Goal: Task Accomplishment & Management: Use online tool/utility

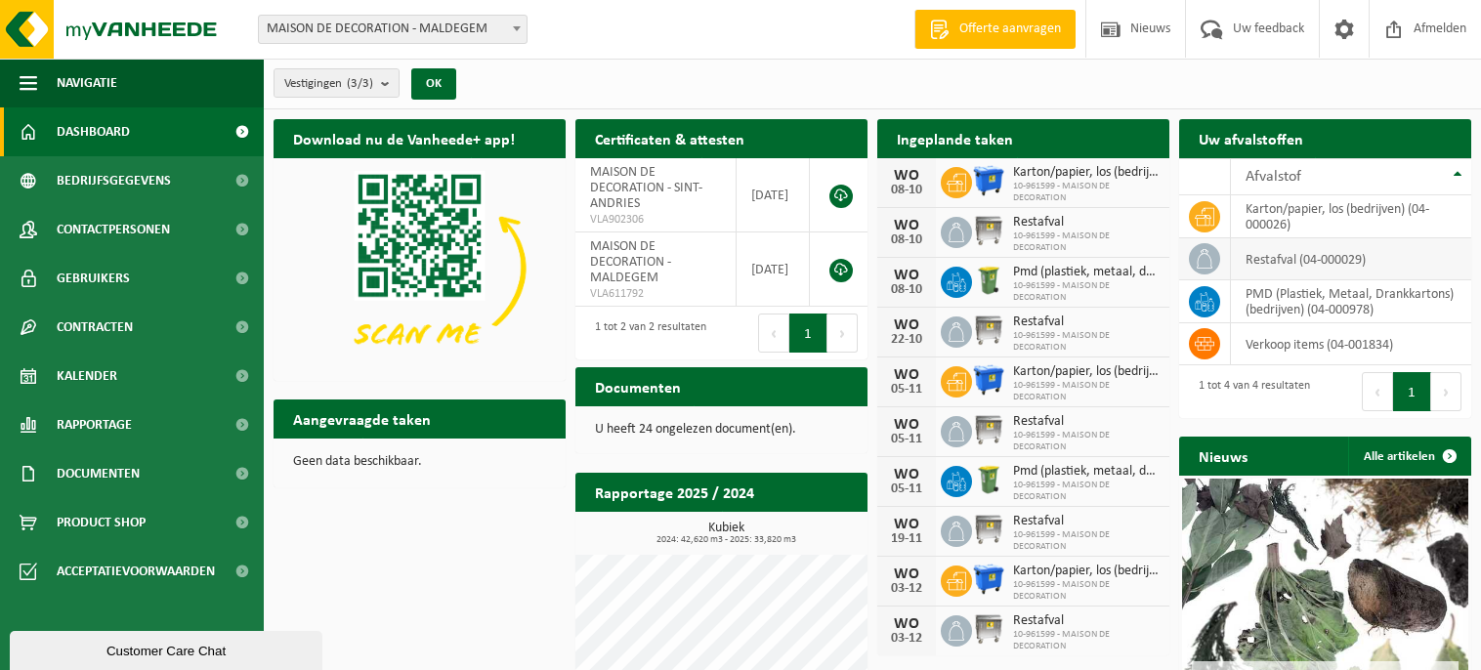
click at [1307, 255] on td "restafval (04-000029)" at bounding box center [1351, 259] width 240 height 42
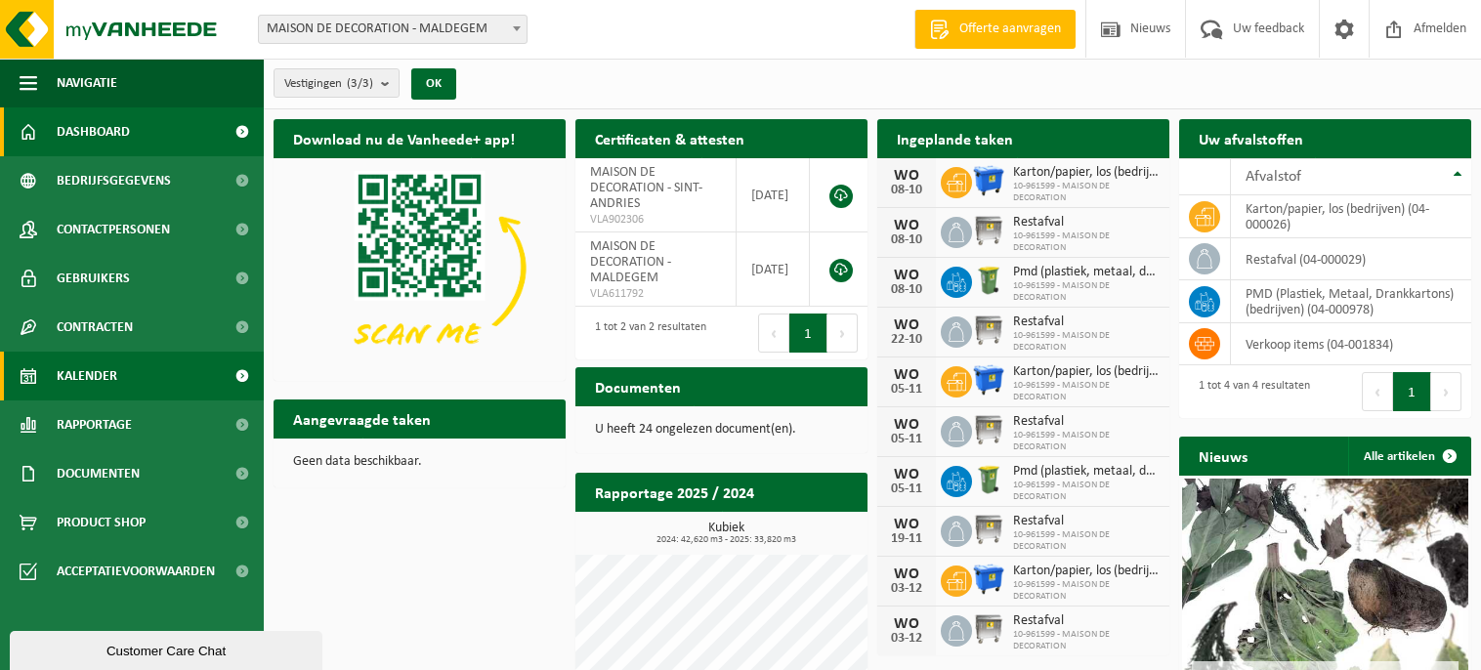
click at [93, 369] on span "Kalender" at bounding box center [87, 376] width 61 height 49
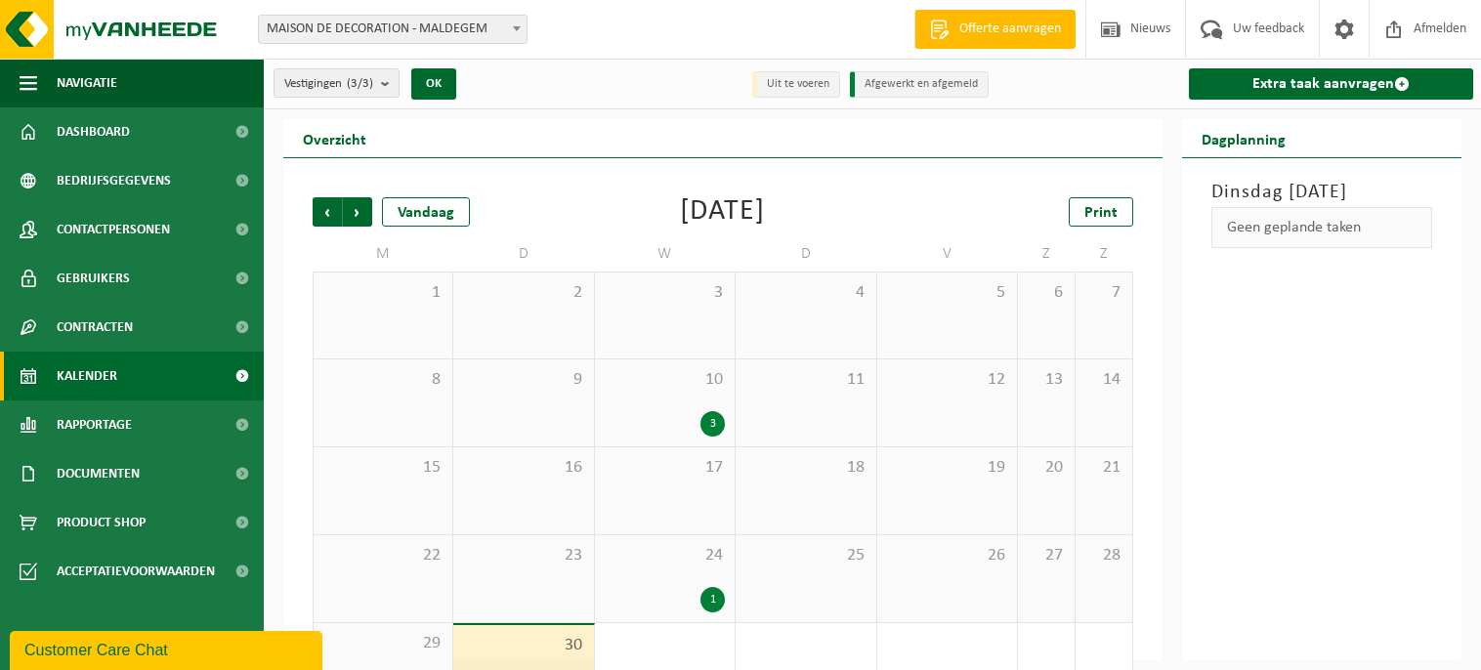
scroll to position [60, 0]
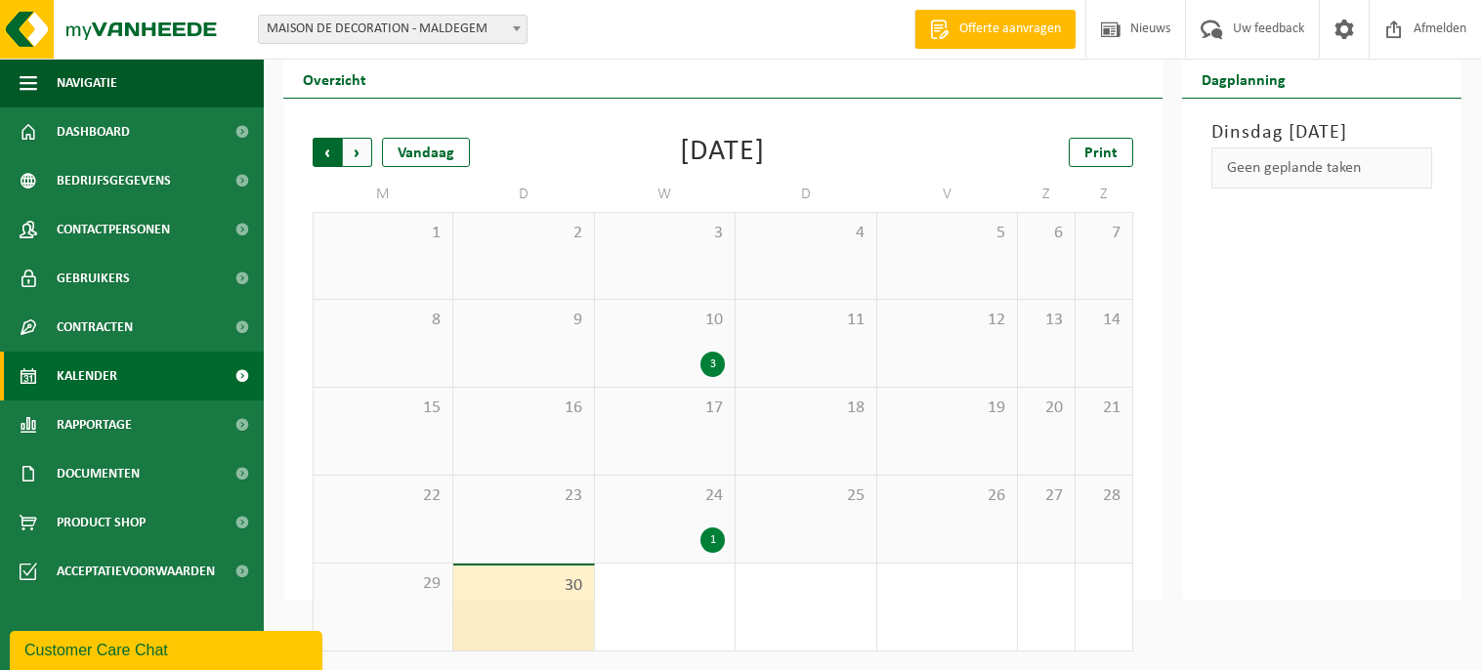
click at [363, 146] on span "Volgende" at bounding box center [357, 152] width 29 height 29
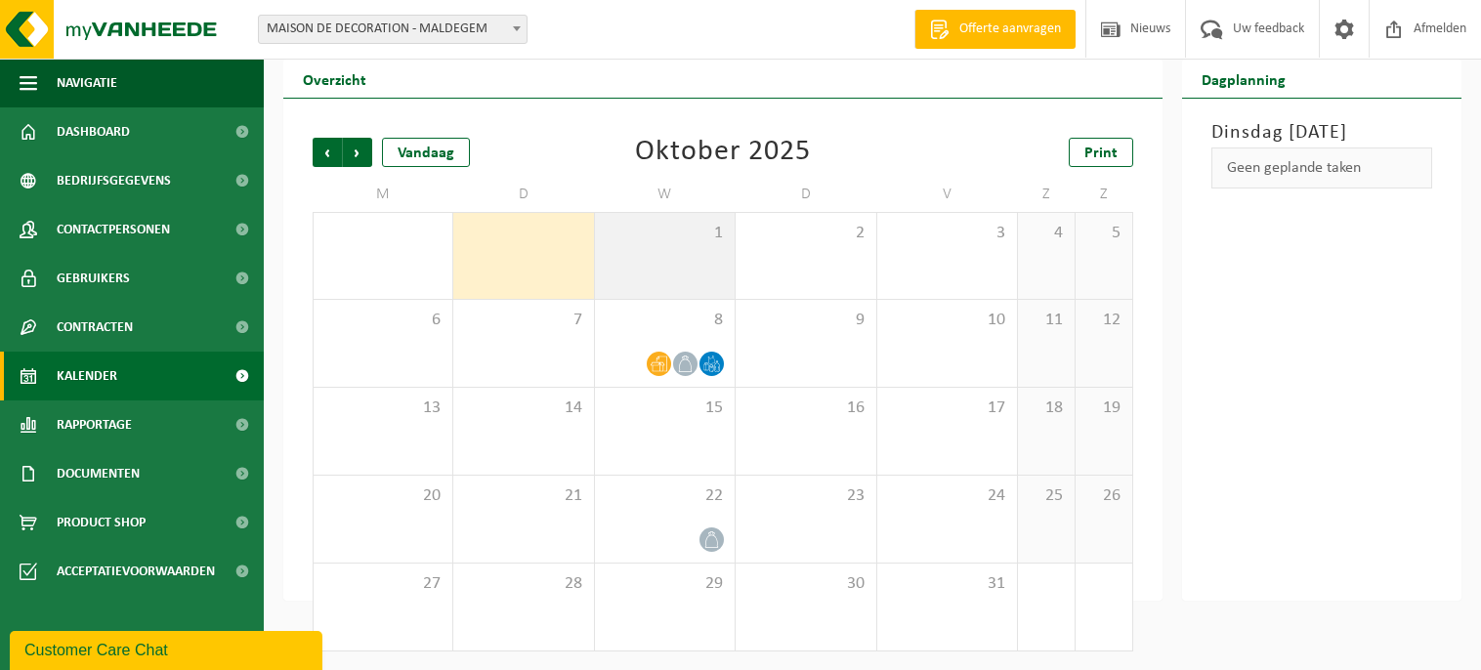
click at [663, 244] on div "1" at bounding box center [665, 256] width 140 height 86
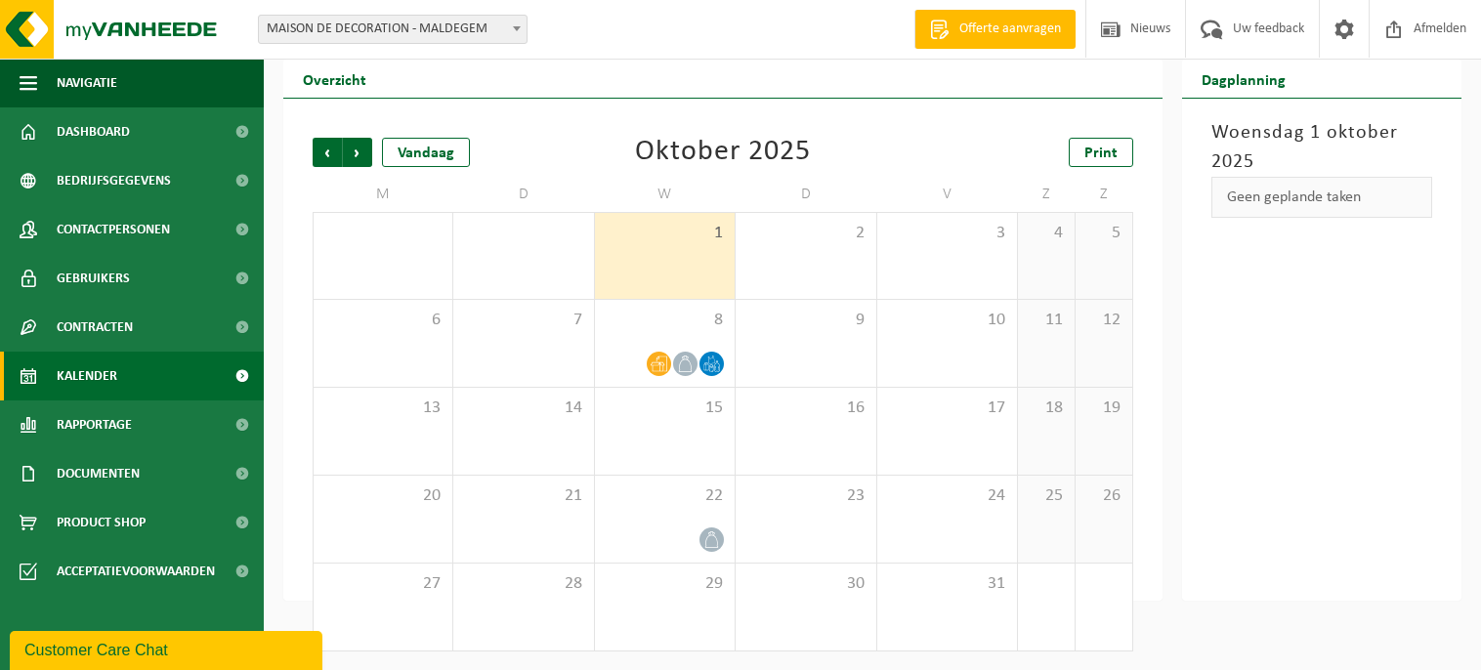
click at [1317, 196] on div "Geen geplande taken" at bounding box center [1322, 197] width 222 height 41
click at [315, 153] on span "Vorige" at bounding box center [327, 152] width 29 height 29
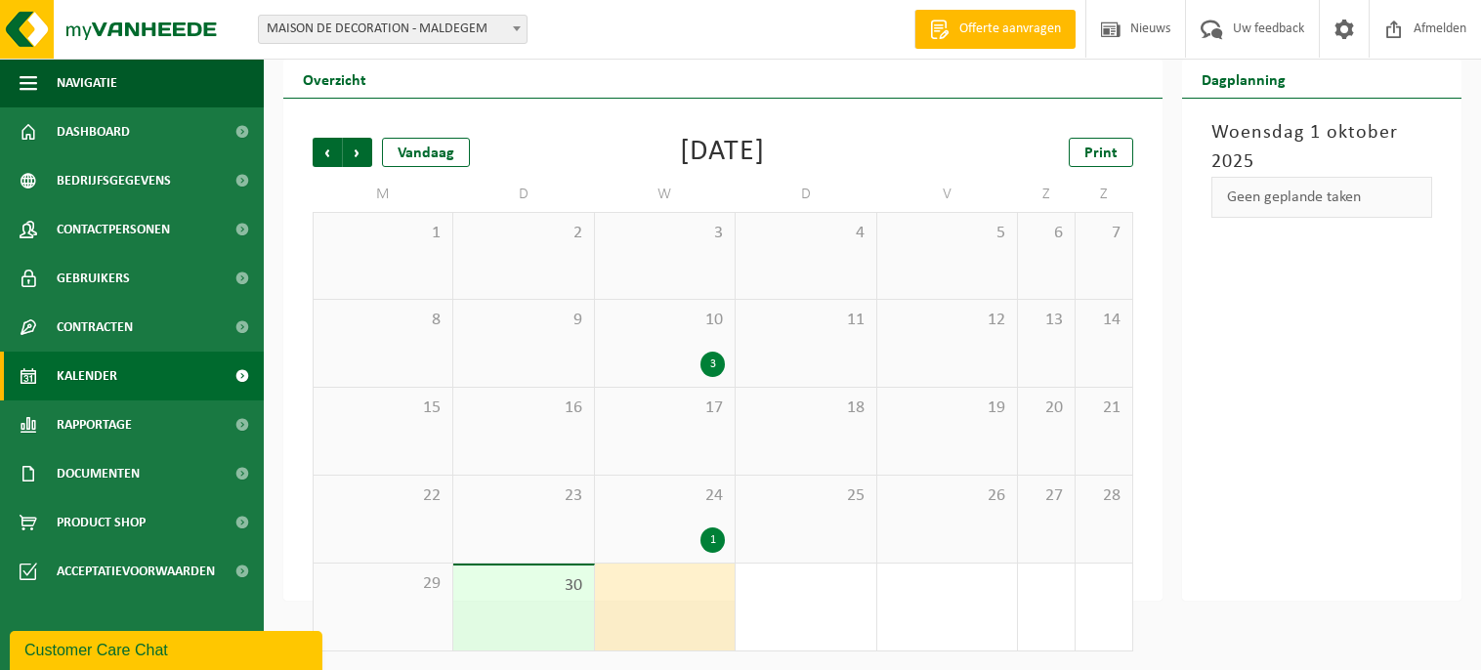
click at [1232, 77] on h2 "Dagplanning" at bounding box center [1243, 79] width 123 height 38
click at [356, 143] on span "Volgende" at bounding box center [357, 152] width 29 height 29
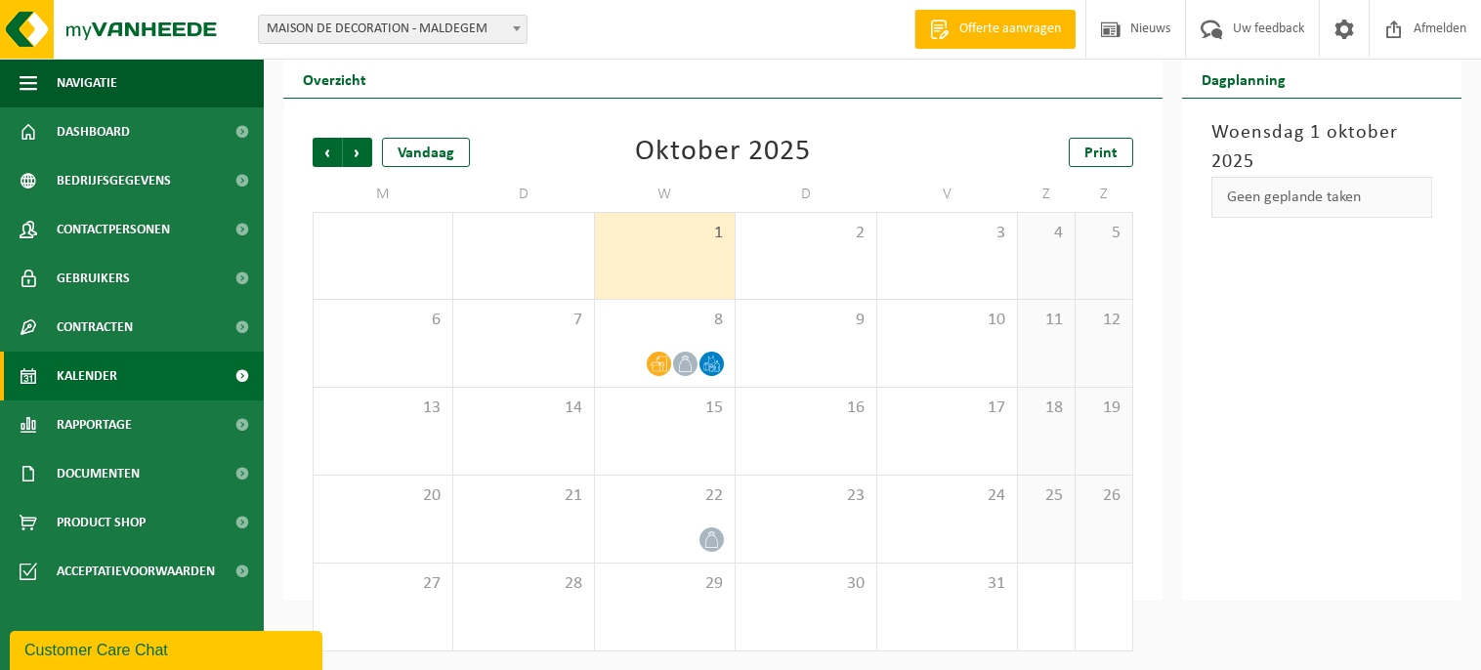
click at [1024, 24] on span "Offerte aanvragen" at bounding box center [1009, 30] width 111 height 20
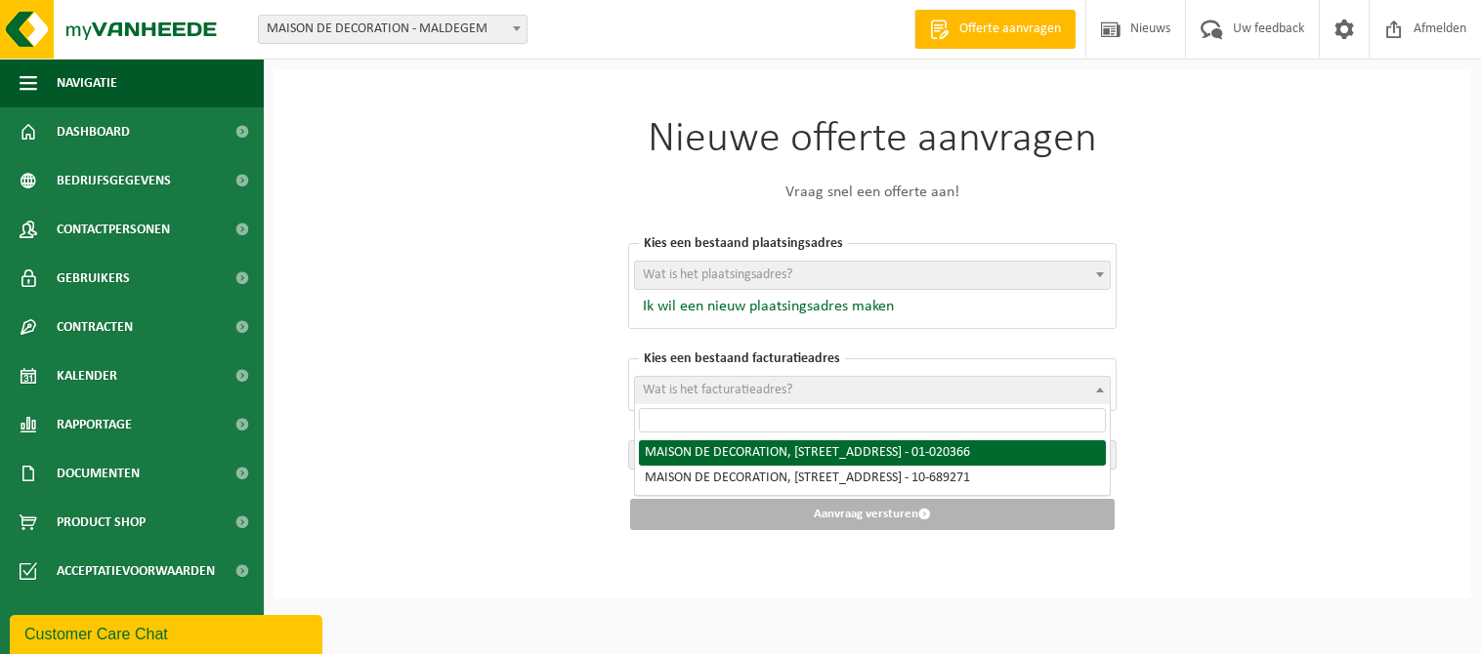
click at [1090, 382] on span at bounding box center [1100, 389] width 20 height 25
select select "9038"
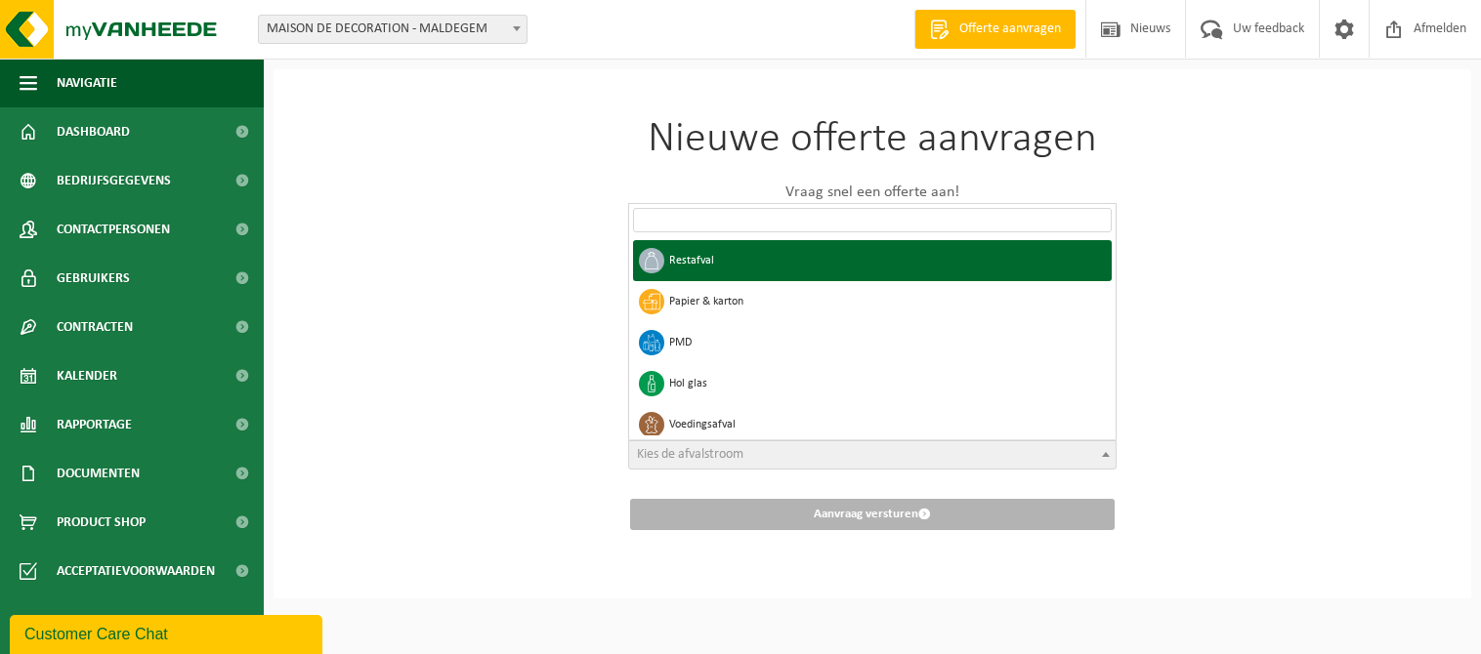
click at [794, 446] on span "Kies de afvalstroom" at bounding box center [872, 454] width 486 height 27
select select "1"
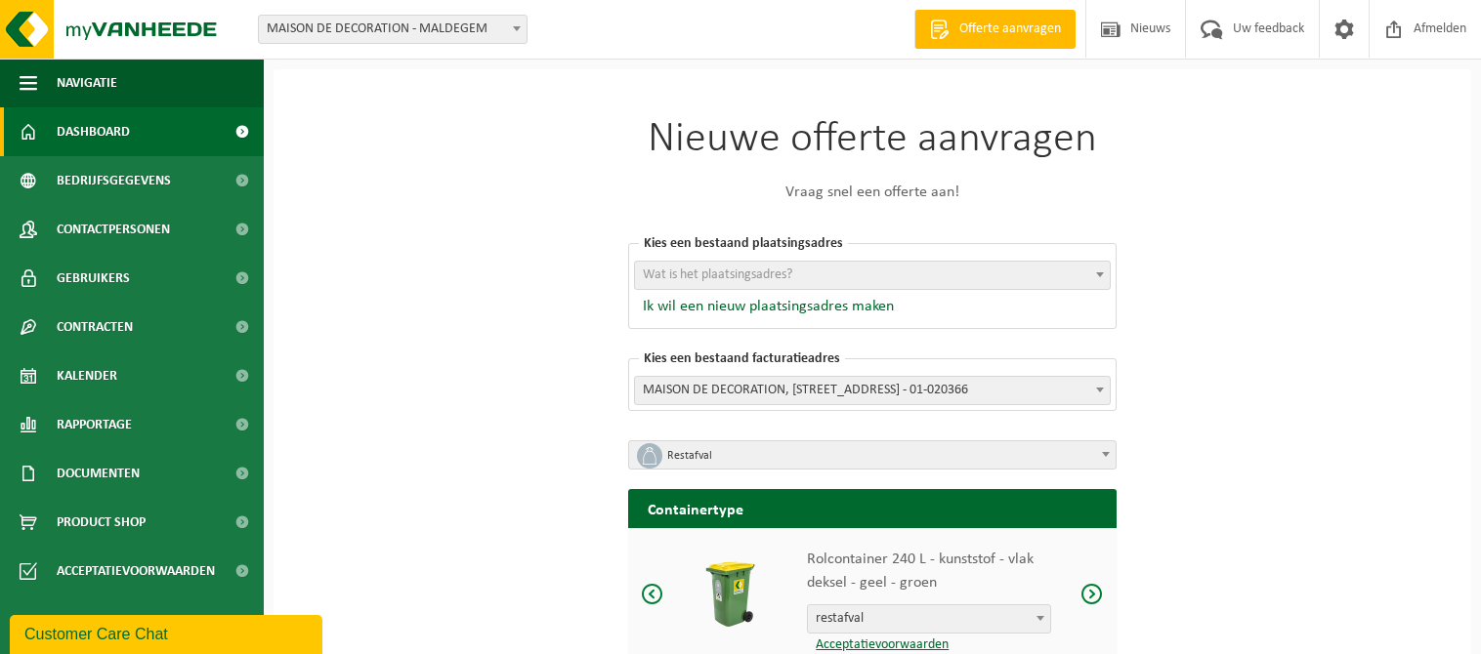
click at [104, 130] on span "Dashboard" at bounding box center [93, 131] width 73 height 49
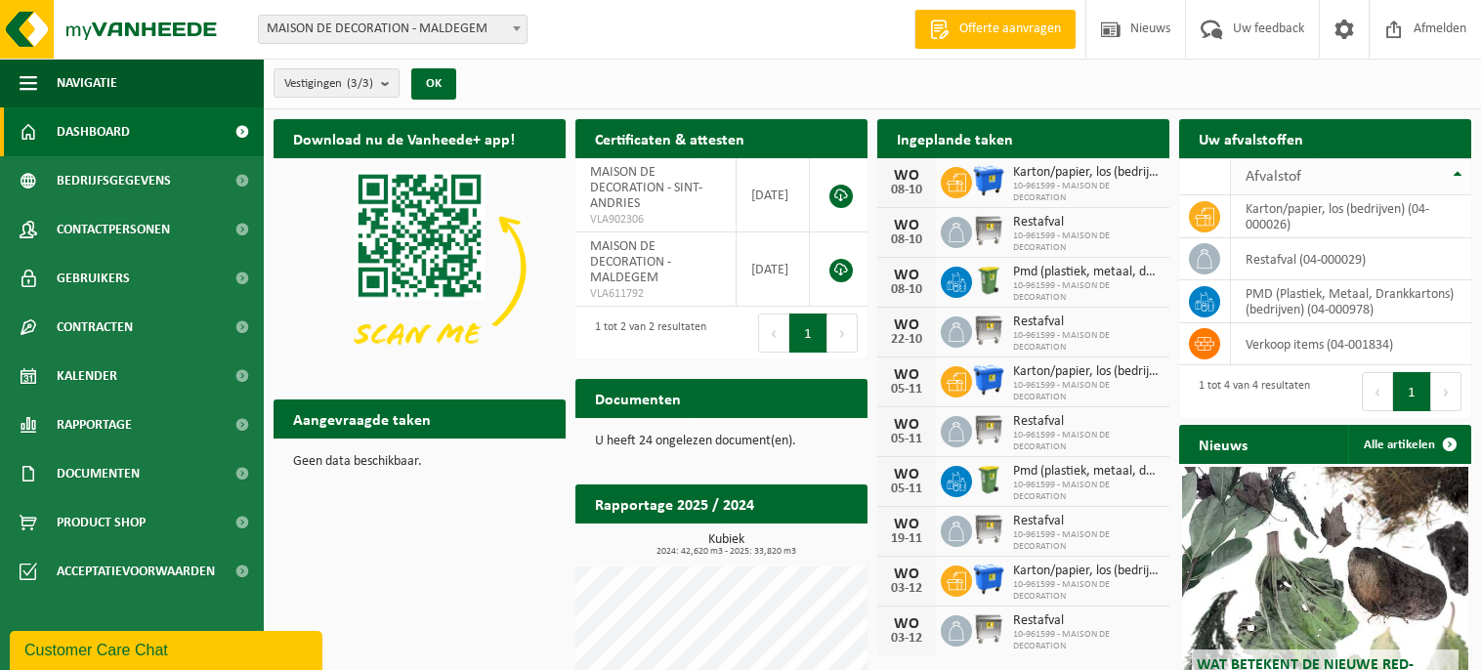
click at [1454, 168] on th "Afvalstof" at bounding box center [1351, 176] width 240 height 37
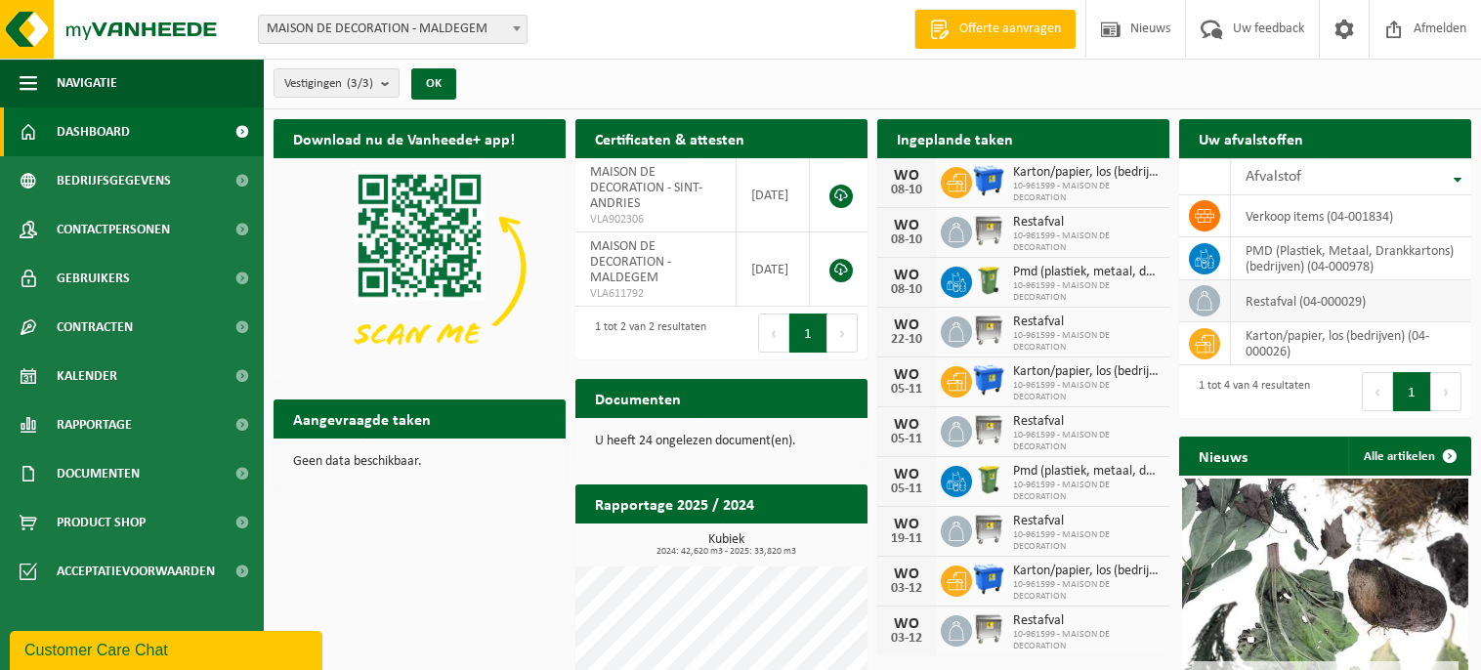
click at [1194, 299] on icon at bounding box center [1204, 301] width 20 height 20
click at [1391, 299] on td "restafval (04-000029)" at bounding box center [1351, 301] width 240 height 42
click at [1449, 173] on th "Afvalstof" at bounding box center [1351, 176] width 240 height 37
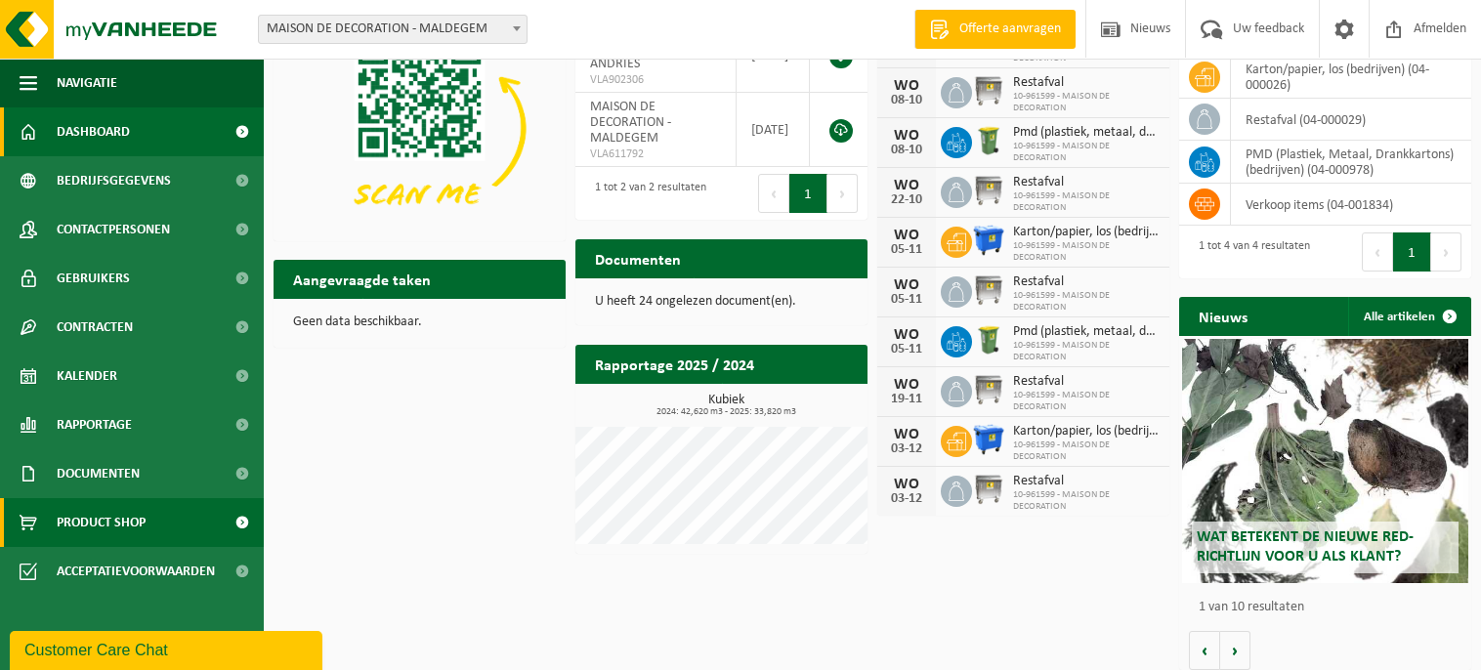
scroll to position [148, 0]
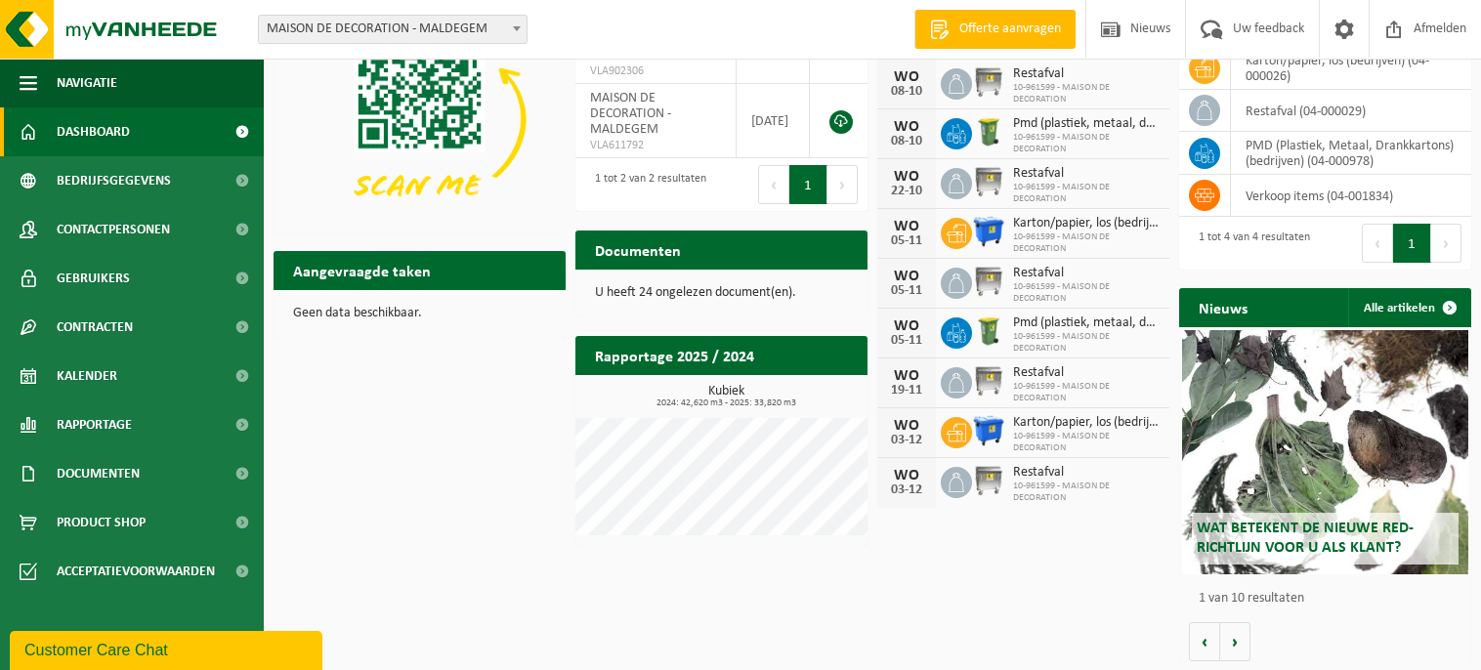
click at [995, 25] on span "Offerte aanvragen" at bounding box center [1009, 30] width 111 height 20
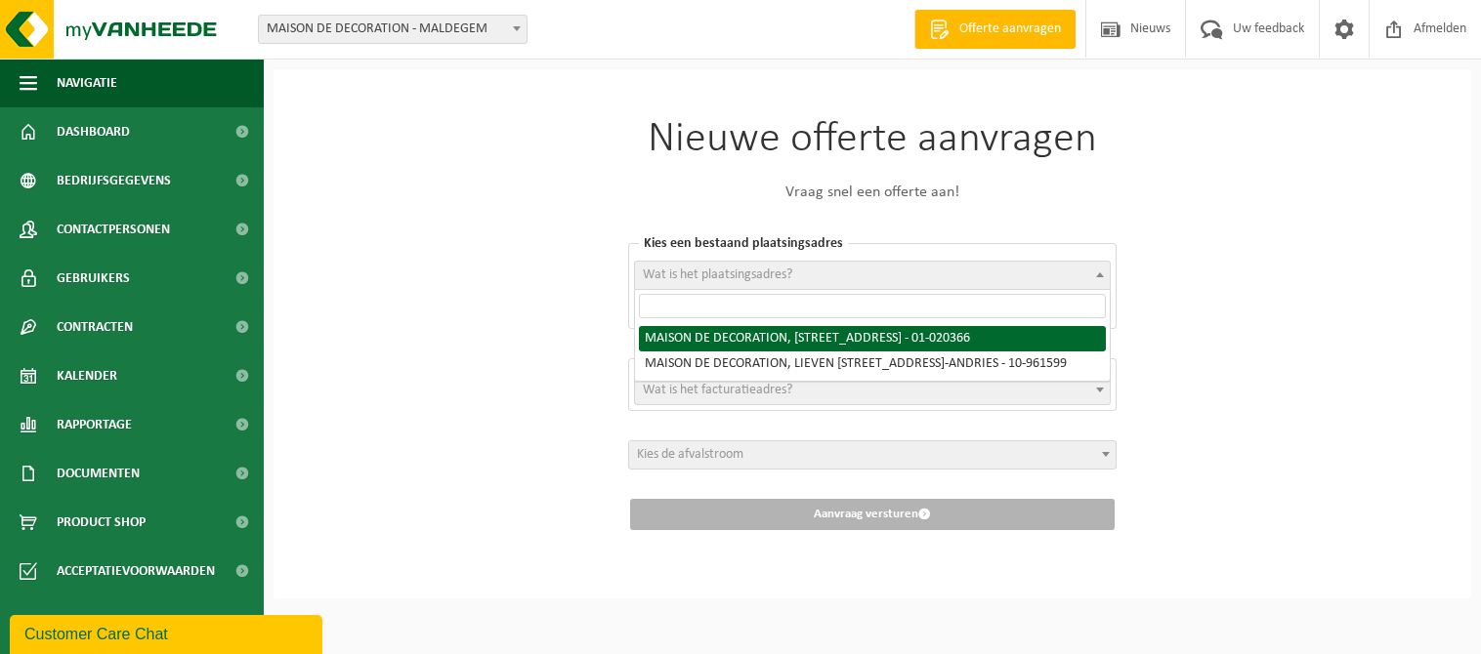
click at [1100, 274] on b at bounding box center [1100, 274] width 8 height 5
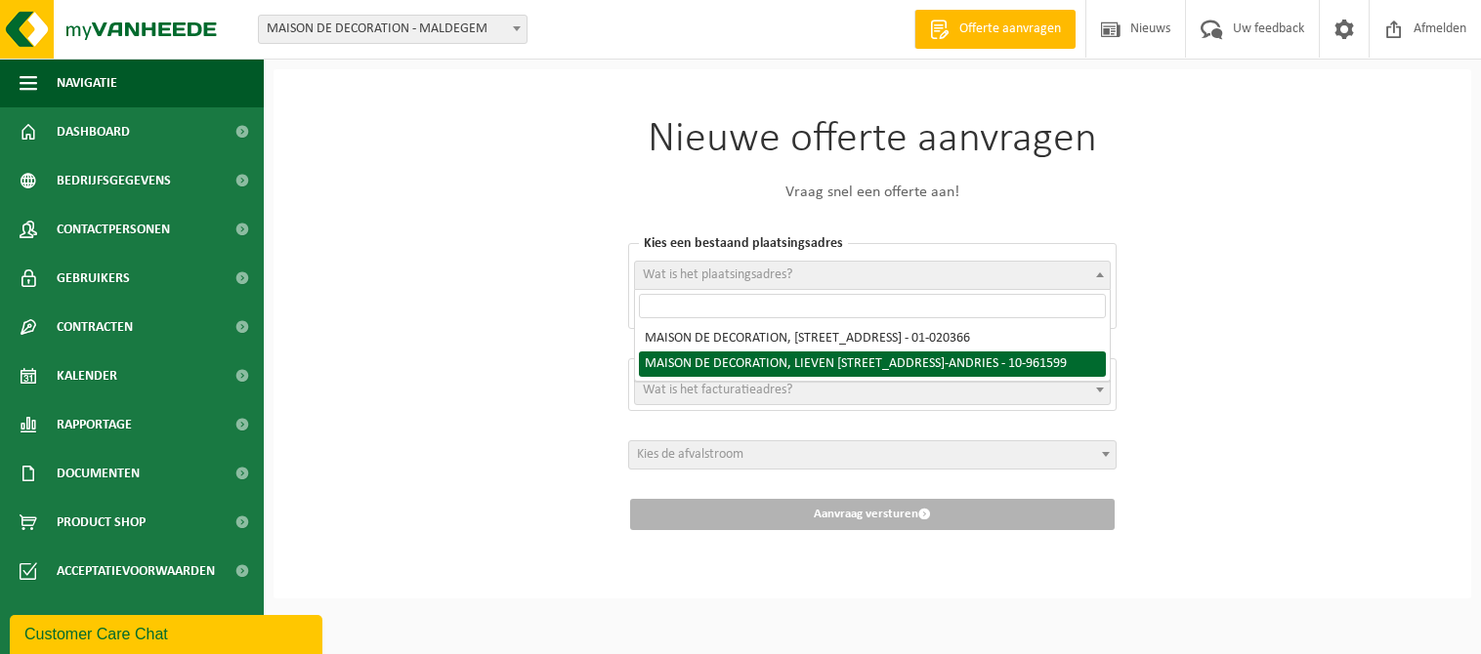
select select "150185"
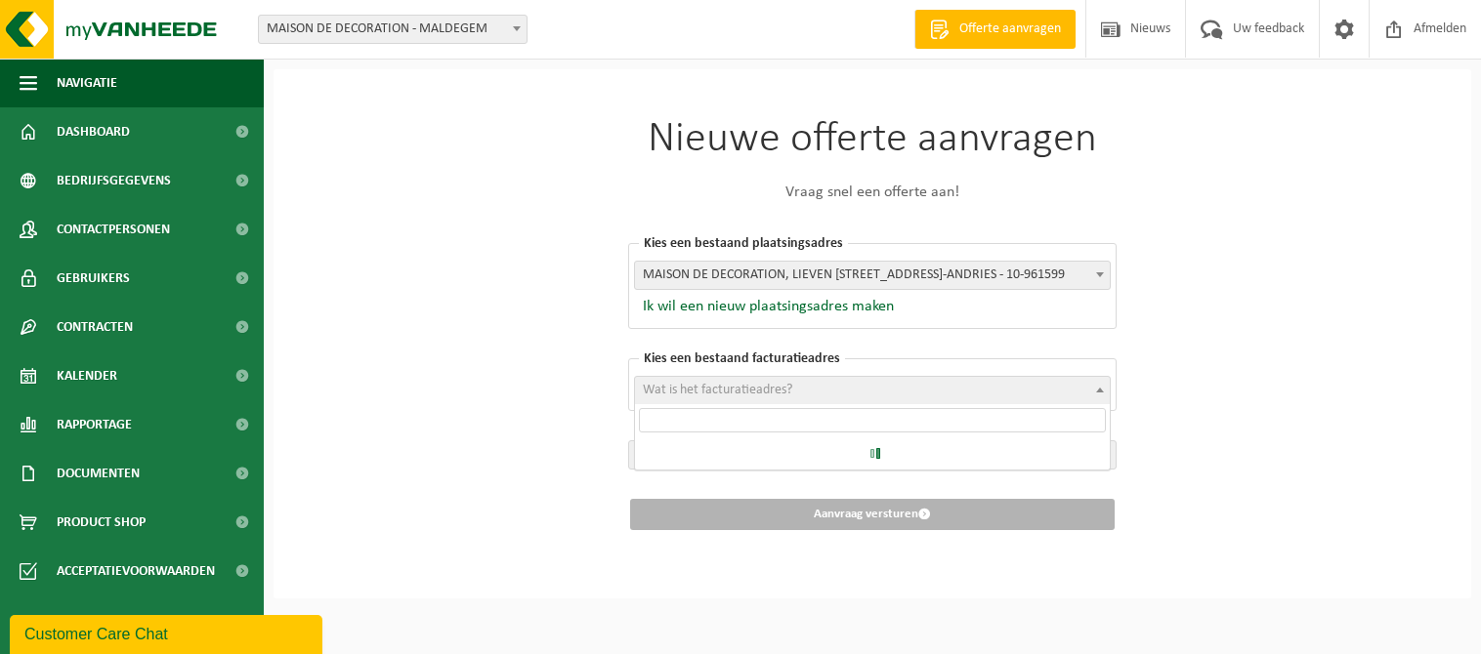
click at [1098, 384] on span at bounding box center [1100, 389] width 20 height 25
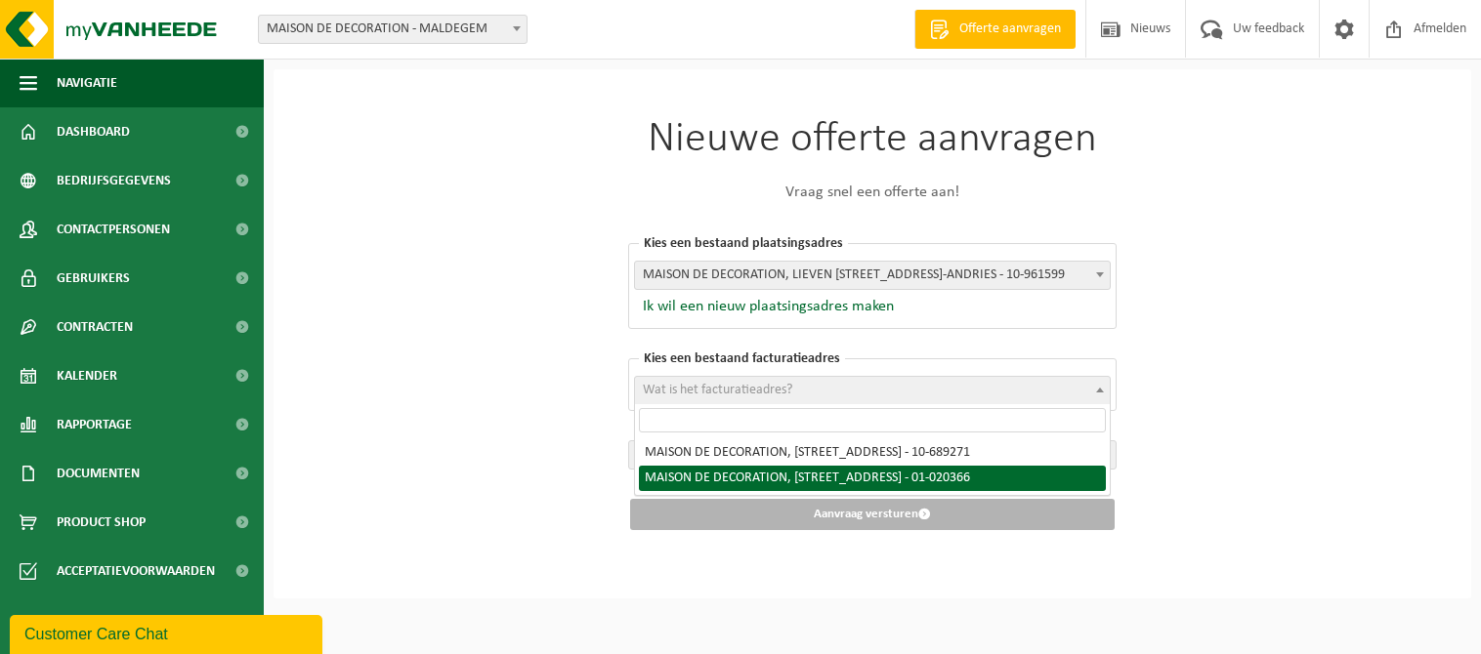
select select "9038"
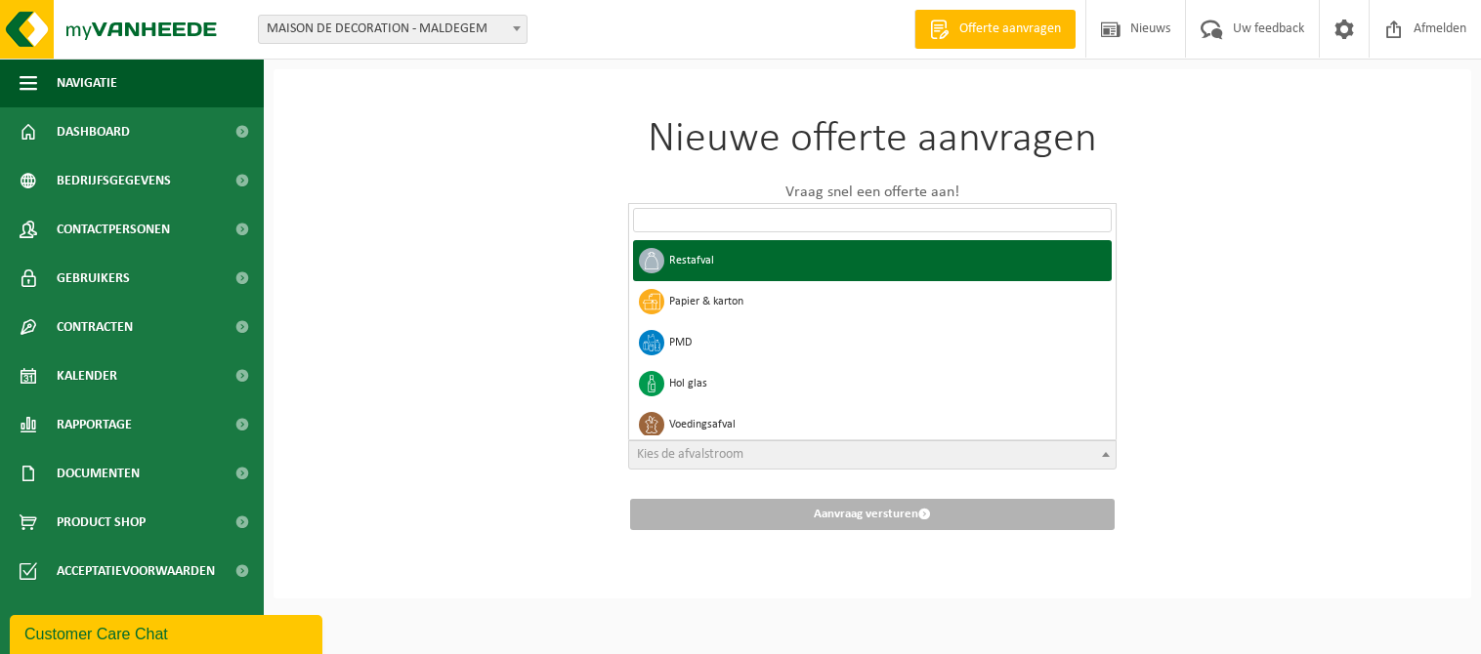
click at [1109, 443] on span at bounding box center [1106, 453] width 20 height 25
select select "1"
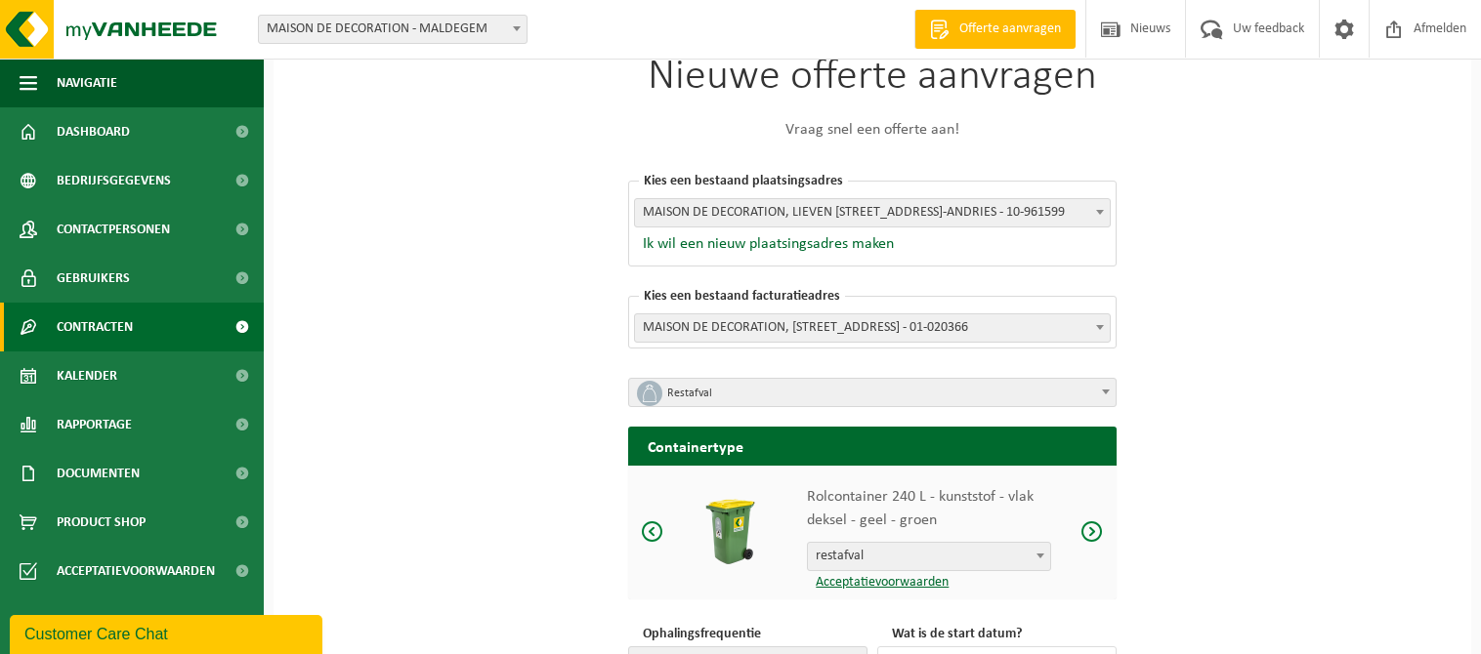
scroll to position [63, 0]
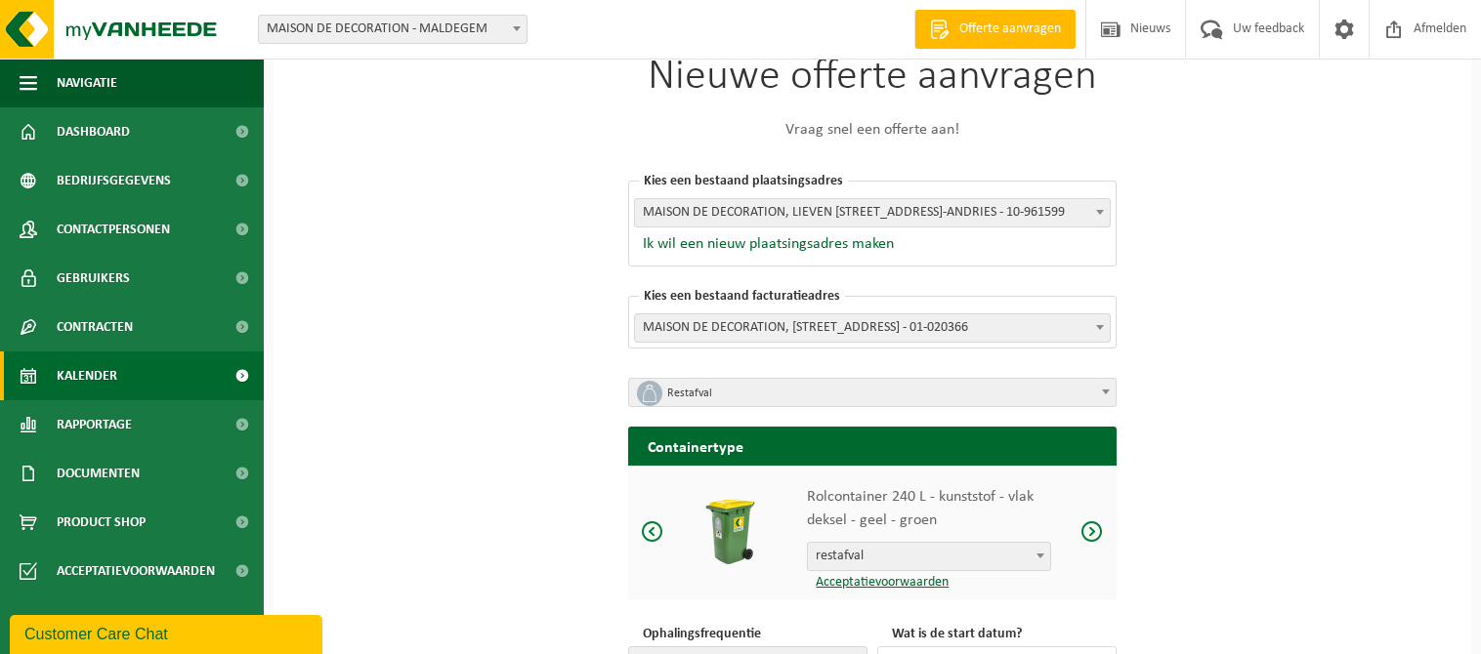
click at [82, 373] on span "Kalender" at bounding box center [87, 376] width 61 height 49
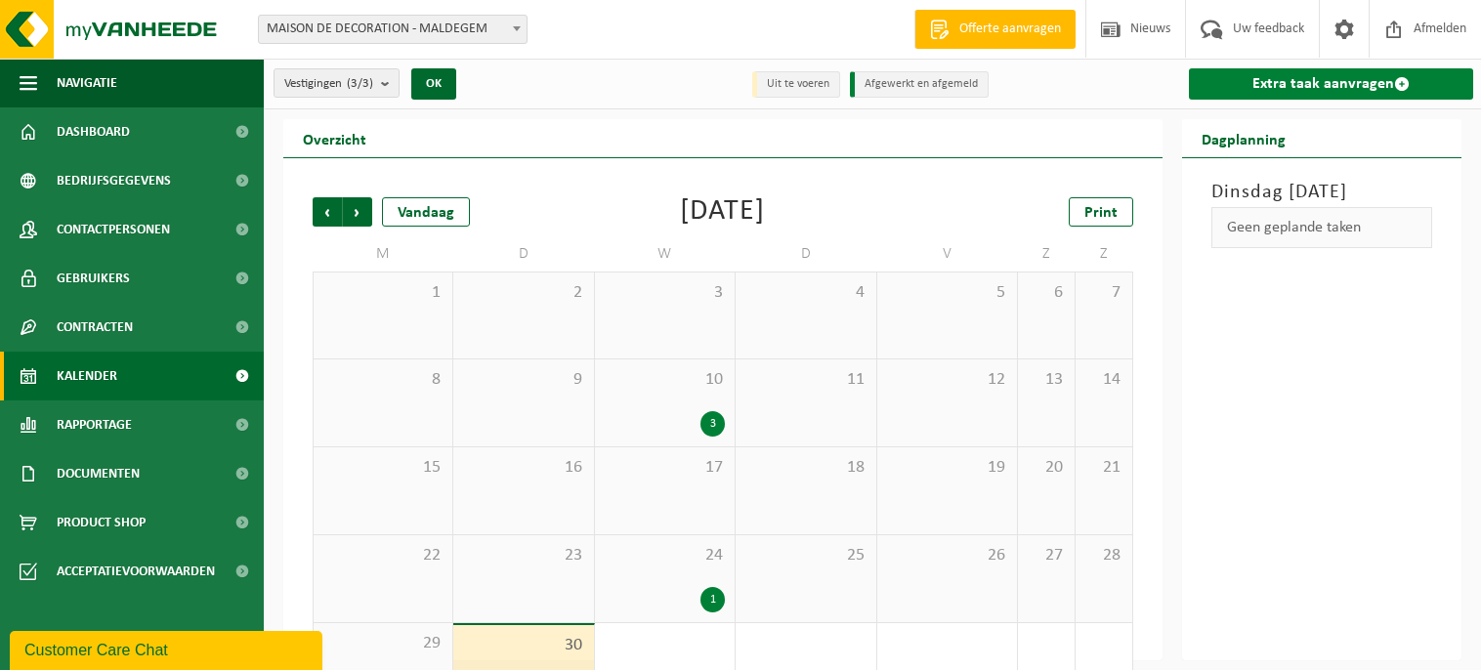
click at [1316, 81] on link "Extra taak aanvragen" at bounding box center [1331, 83] width 285 height 31
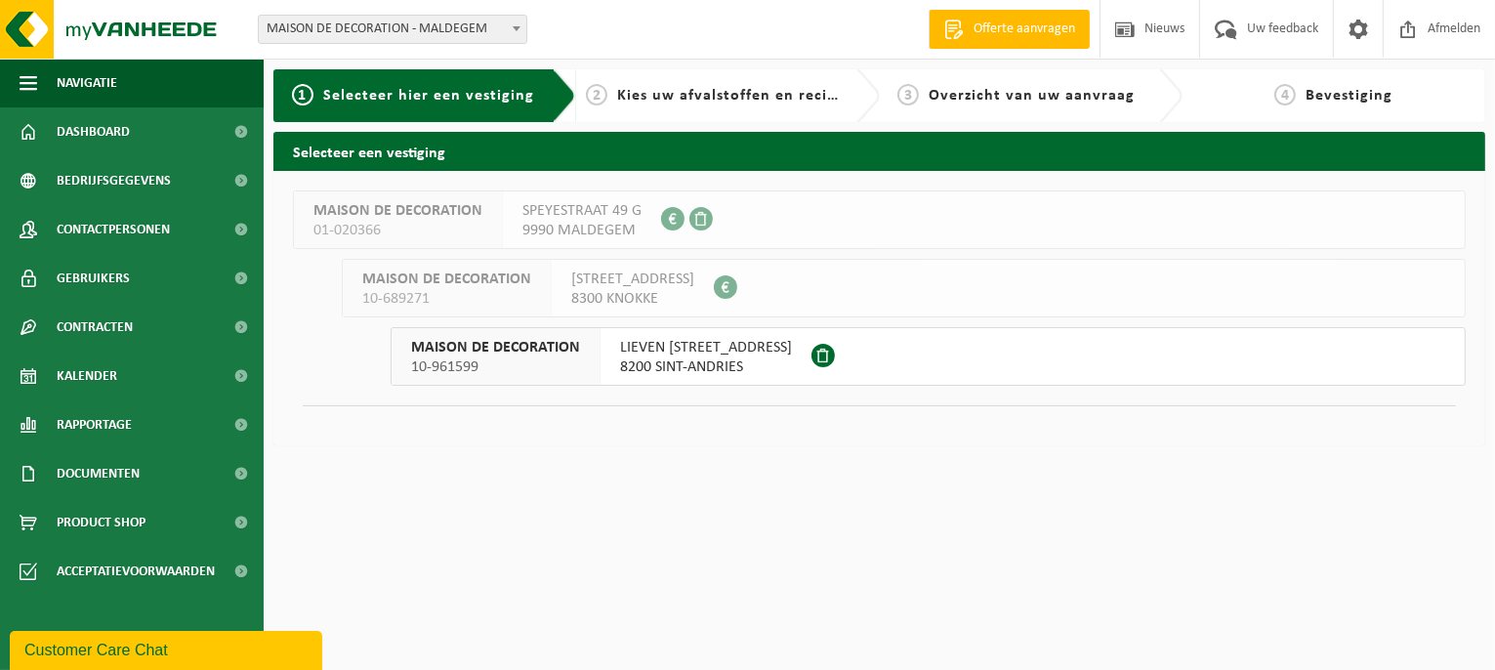
click at [672, 348] on span "LIEVEN BAUWENSSTRAAT 23" at bounding box center [706, 348] width 172 height 20
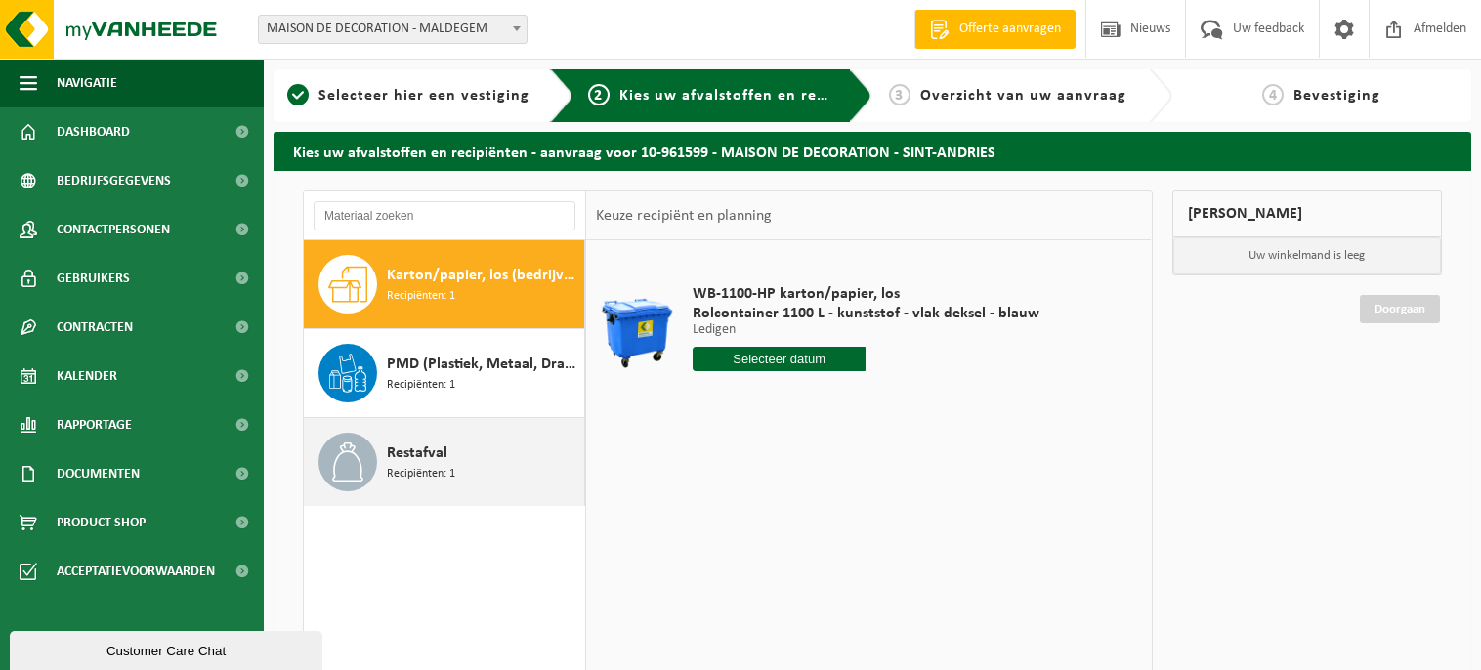
click at [422, 465] on span "Recipiënten: 1" at bounding box center [421, 474] width 68 height 19
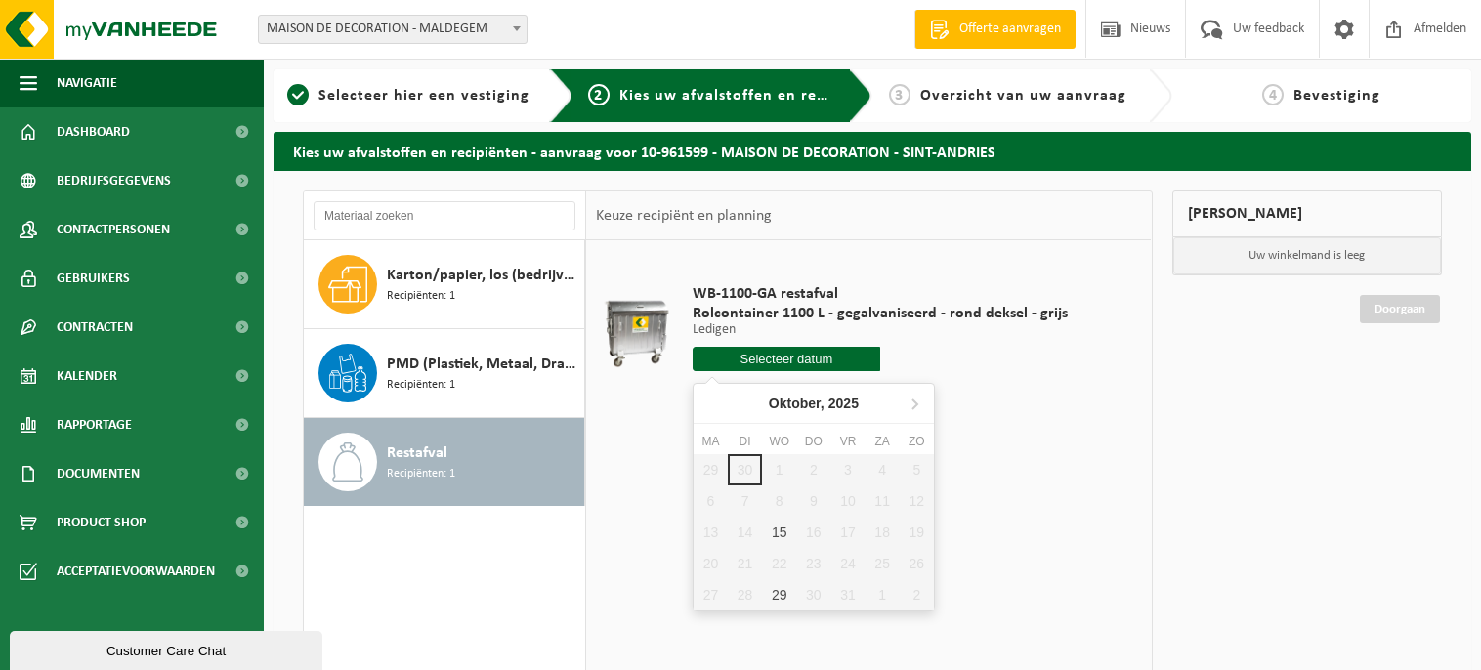
click at [784, 347] on input "text" at bounding box center [786, 359] width 188 height 24
click at [777, 458] on div "29 30 1 2 3 4 5 6 7 8 9 10 11 12 13 14 15 16 17 18 19 20 21 22 23 24 25 26 27 2…" at bounding box center [813, 532] width 240 height 156
click at [740, 465] on div "29 30 1 2 3 4 5 6 7 8 9 10 11 12 13 14 15 16 17 18 19 20 21 22 23 24 25 26 27 2…" at bounding box center [813, 532] width 240 height 156
click at [819, 356] on input "text" at bounding box center [786, 359] width 188 height 24
click at [778, 460] on div "29 30 1 2 3 4 5 6 7 8 9 10 11 12 13 14 15 16 17 18 19 20 21 22 23 24 25 26 27 2…" at bounding box center [813, 532] width 240 height 156
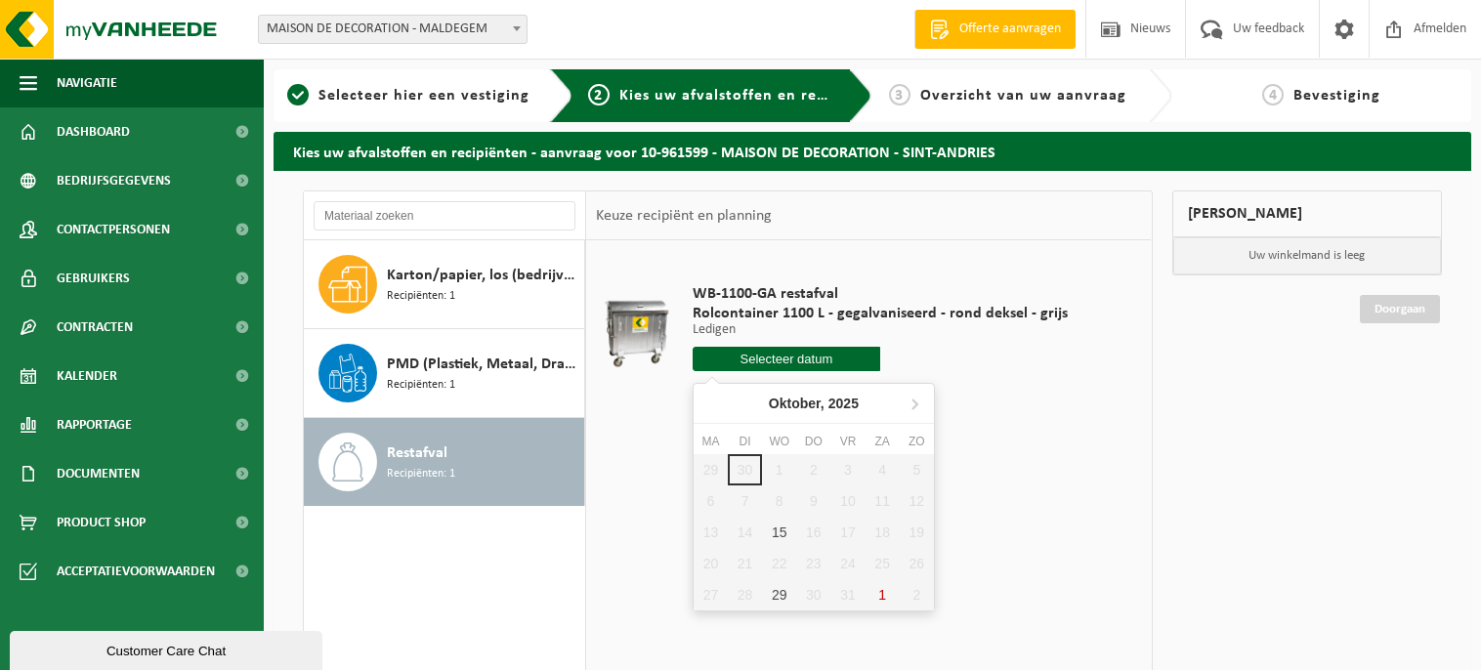
click at [778, 460] on div "29 30 1 2 3 4 5 6 7 8 9 10 11 12 13 14 15 16 17 18 19 20 21 22 23 24 25 26 27 2…" at bounding box center [813, 532] width 240 height 156
drag, startPoint x: 778, startPoint y: 461, endPoint x: 880, endPoint y: 491, distance: 106.0
click at [880, 491] on div "29 30 1 2 3 4 5 6 7 8 9 10 11 12 13 14 15 16 17 18 19 20 21 22 23 24 25 26 27 2…" at bounding box center [813, 532] width 240 height 156
click at [775, 464] on div "29 30 1 2 3 4 5 6 7 8 9 10 11 12 13 14 15 16 17 18 19 20 21 22 23 24 25 26 27 2…" at bounding box center [813, 532] width 240 height 156
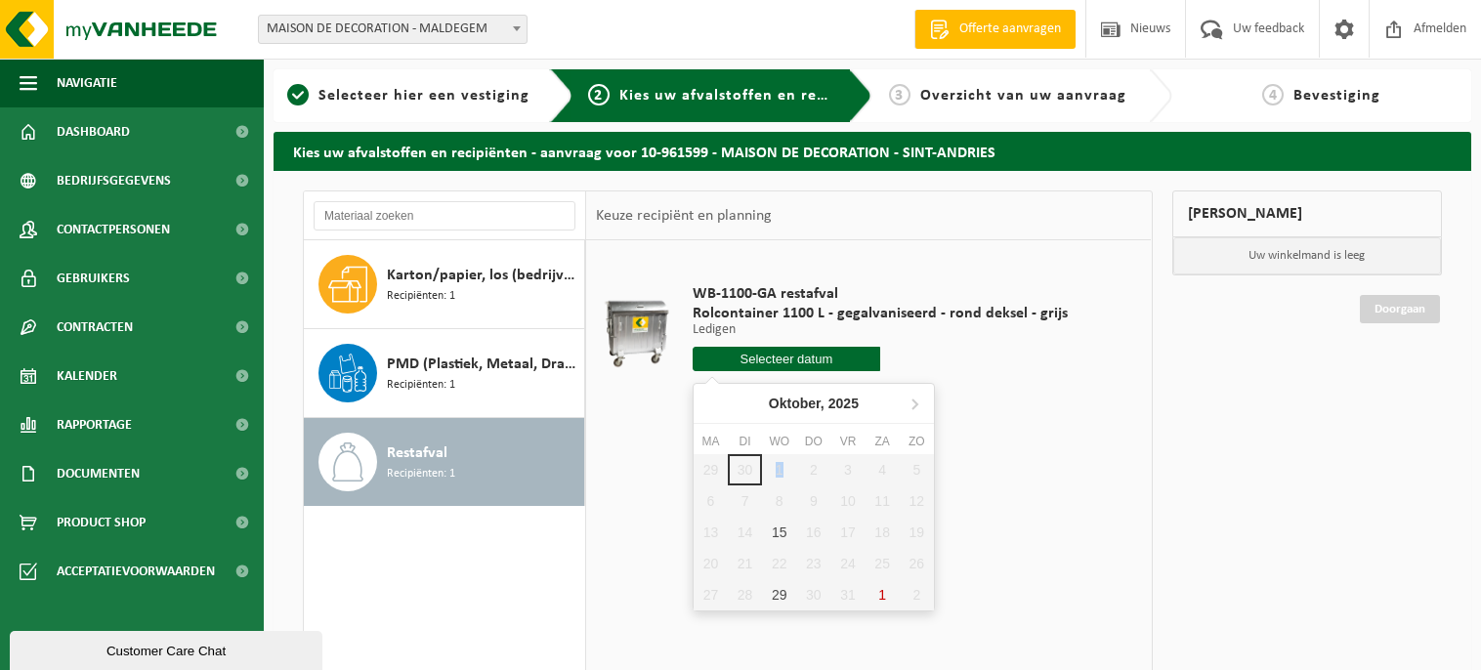
click at [775, 464] on div "29 30 1 2 3 4 5 6 7 8 9 10 11 12 13 14 15 16 17 18 19 20 21 22 23 24 25 26 27 2…" at bounding box center [813, 532] width 240 height 156
click at [742, 463] on div "29 30 1 2 3 4 5 6 7 8 9 10 11 12 13 14 15 16 17 18 19 20 21 22 23 24 25 26 27 2…" at bounding box center [813, 532] width 240 height 156
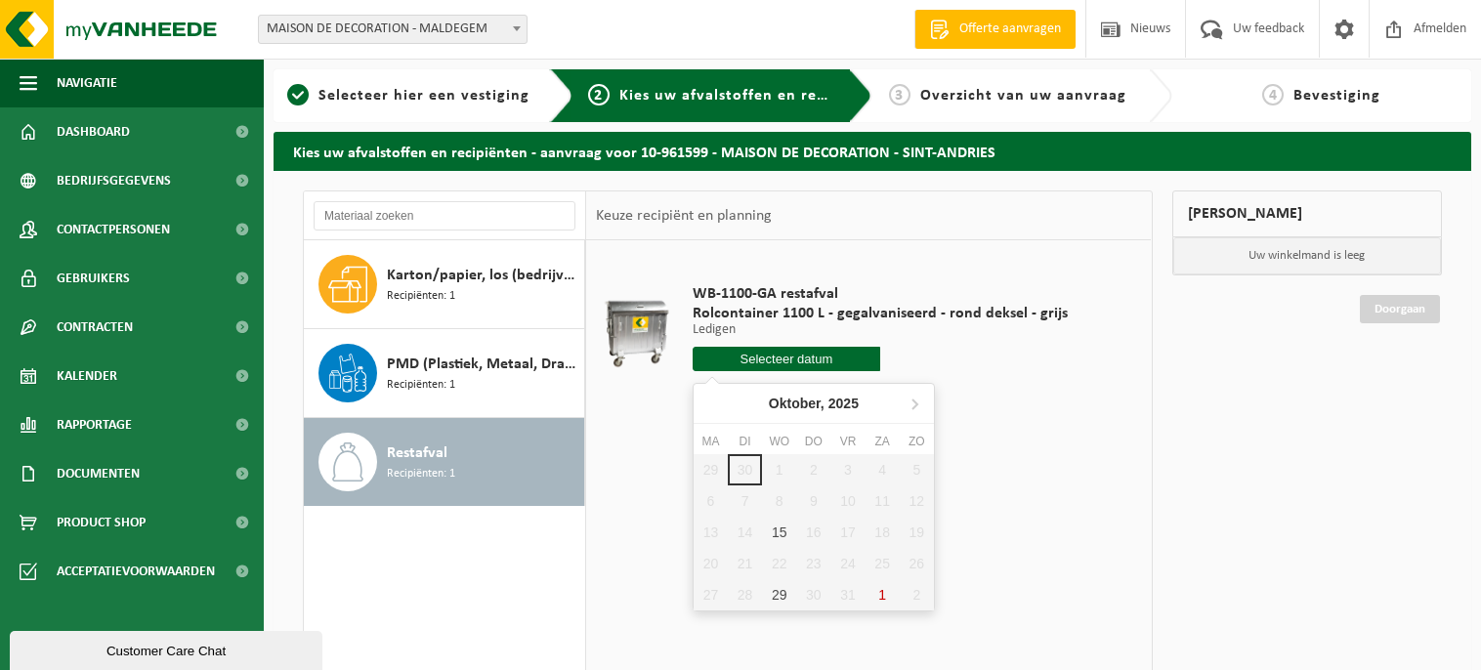
click at [773, 349] on input "text" at bounding box center [786, 359] width 188 height 24
click at [810, 349] on input "text" at bounding box center [786, 359] width 188 height 24
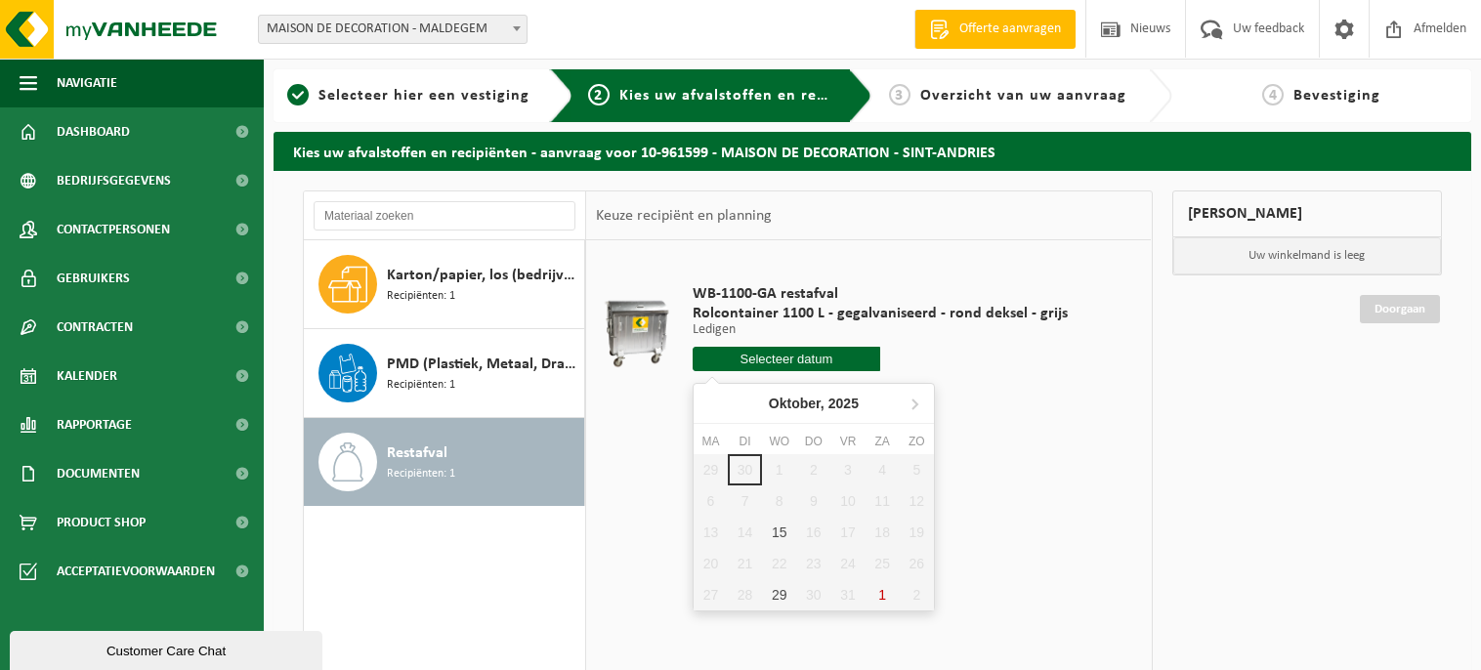
click at [810, 349] on input "text" at bounding box center [786, 359] width 188 height 24
click at [773, 472] on div "29 30 1 2 3 4 5 6 7 8 9 10 11 12 13 14 15 16 17 18 19 20 21 22 23 24 25 26 27 2…" at bounding box center [813, 532] width 240 height 156
click at [773, 529] on div "15" at bounding box center [779, 532] width 34 height 31
type input "Van 2025-10-15"
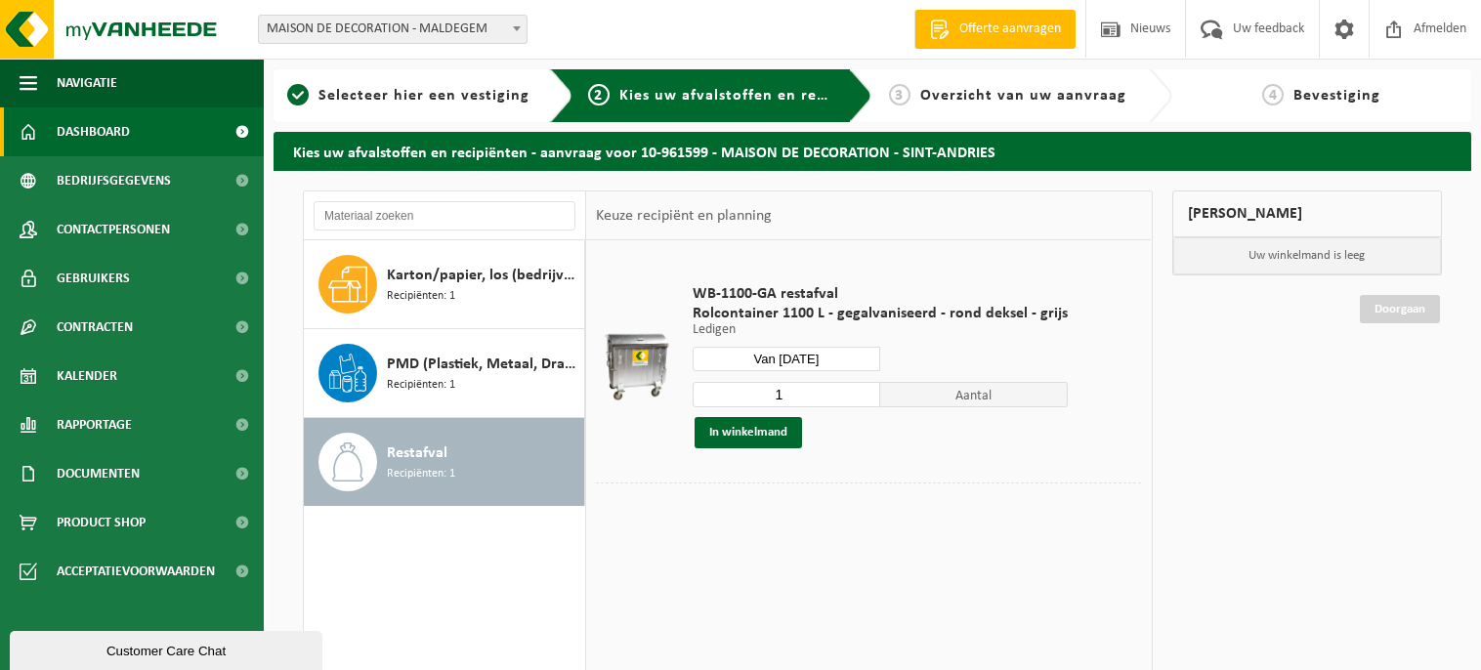
click at [177, 129] on link "Dashboard" at bounding box center [132, 131] width 264 height 49
